Goal: Use online tool/utility: Use online tool/utility

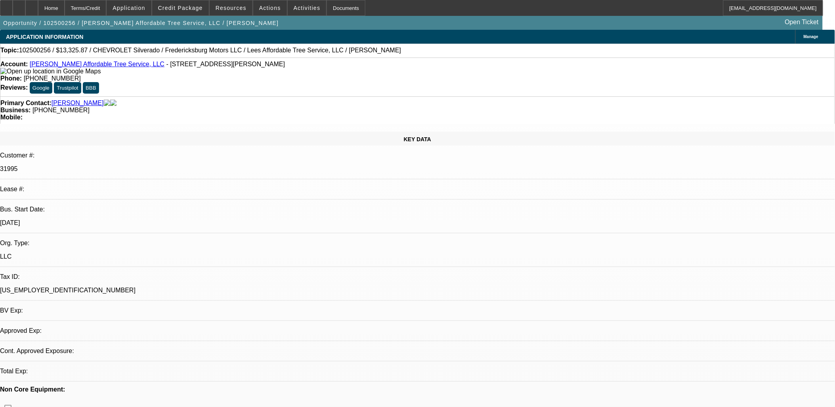
select select "0"
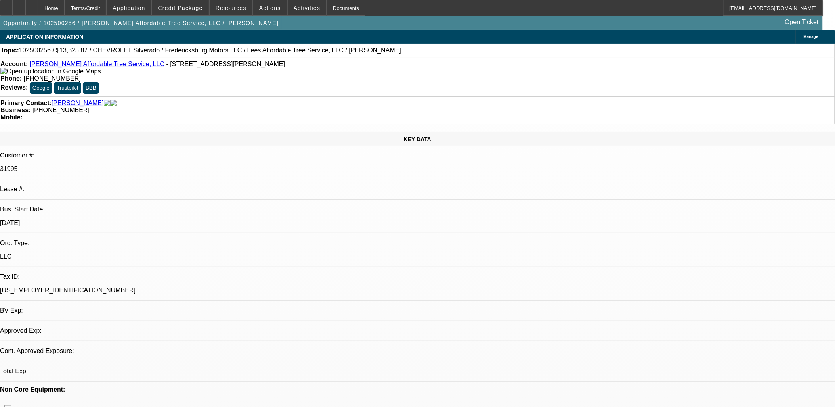
select select "0"
select select "1"
select select "3"
select select "6"
select select "1"
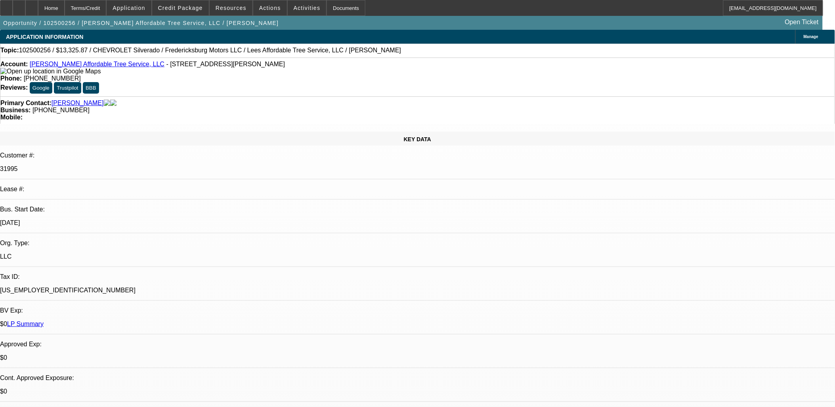
select select "3"
select select "6"
